Goal: Complete application form

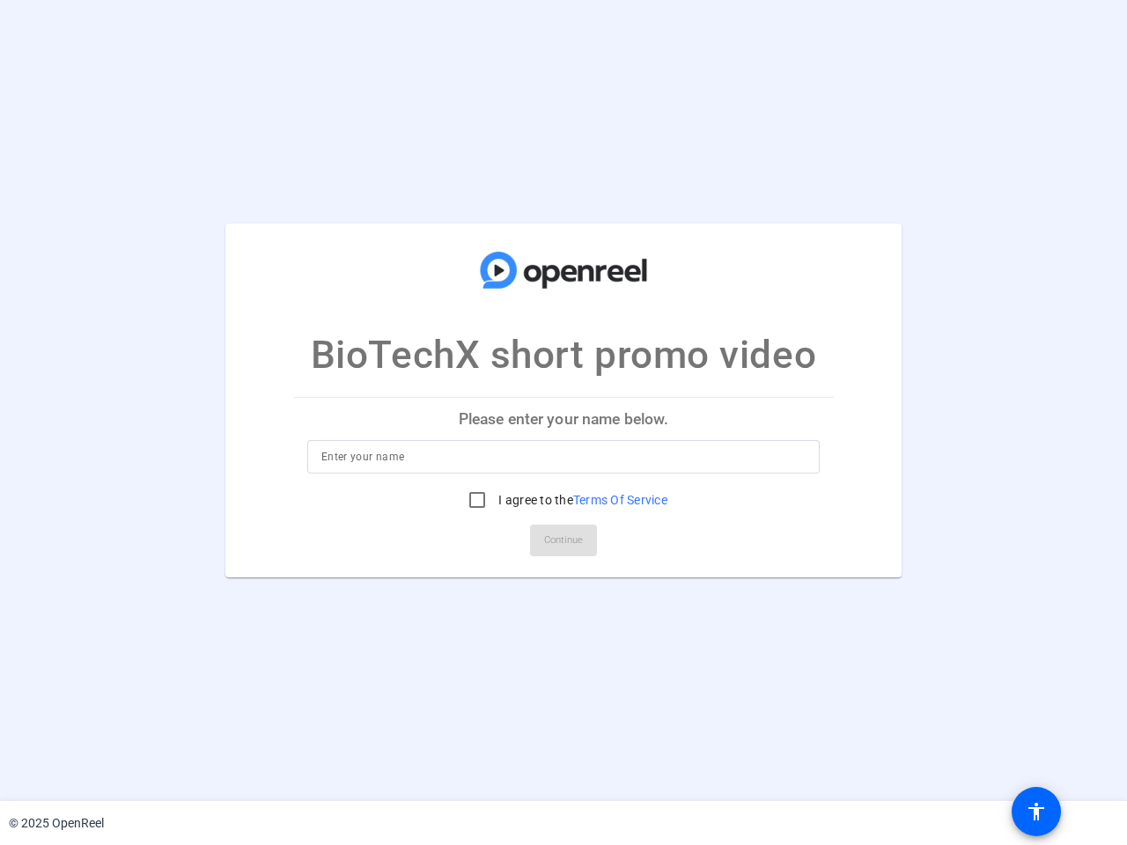
click at [563, 457] on input at bounding box center [563, 456] width 484 height 21
click at [563, 500] on label "I agree to the Terms Of Service" at bounding box center [581, 500] width 173 height 18
click at [495, 500] on input "I agree to the Terms Of Service" at bounding box center [477, 499] width 35 height 35
click at [476, 500] on input "I agree to the Terms Of Service" at bounding box center [477, 499] width 35 height 35
checkbox input "false"
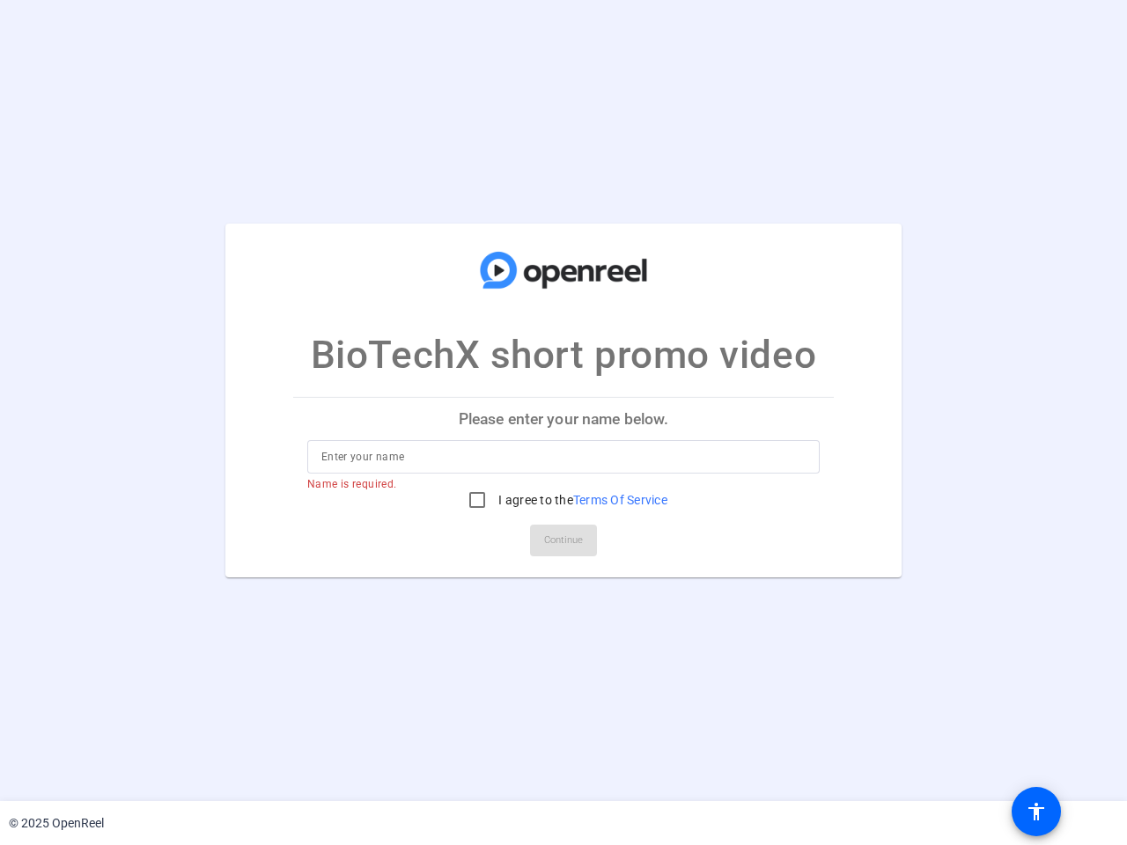
click at [563, 541] on mat-card-actions "Continue" at bounding box center [563, 541] width 555 height 46
click at [1036, 812] on mat-icon "accessibility" at bounding box center [1036, 811] width 21 height 21
